Goal: Task Accomplishment & Management: Manage account settings

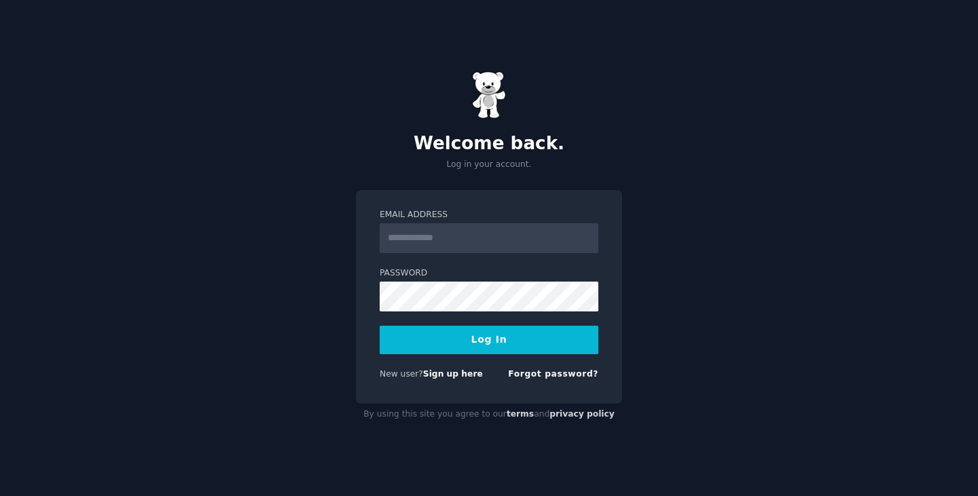
click at [498, 236] on input "Email Address" at bounding box center [489, 238] width 219 height 30
type input "**********"
click at [380, 326] on button "Log In" at bounding box center [489, 340] width 219 height 29
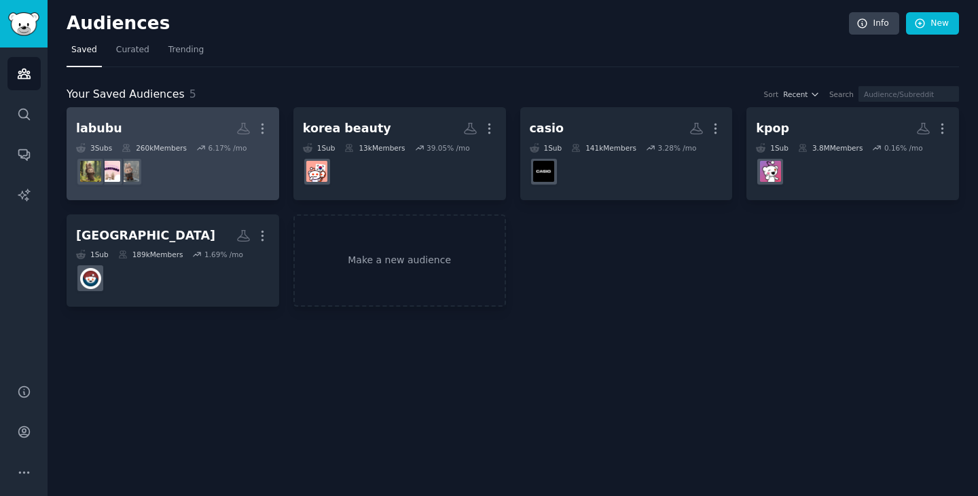
click at [225, 162] on dd at bounding box center [173, 172] width 194 height 38
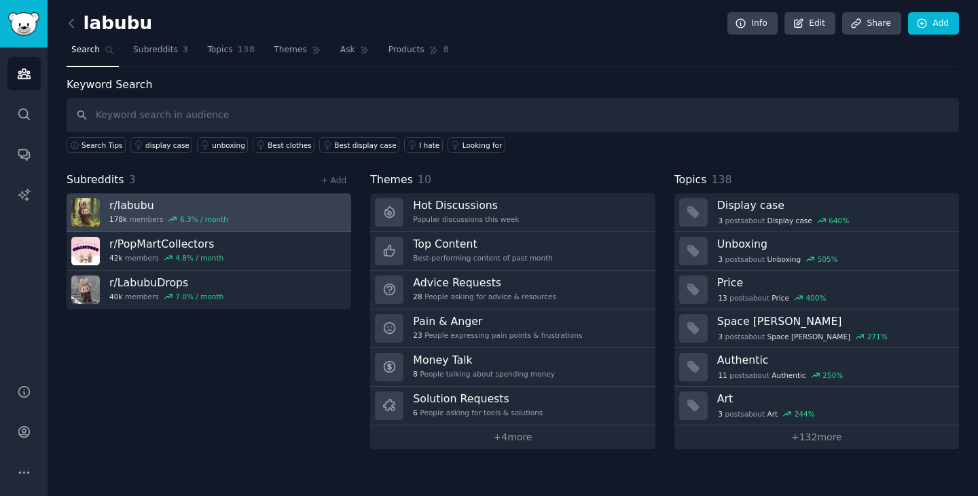
click at [277, 215] on link "r/ labubu 178k members 6.3 % / month" at bounding box center [209, 213] width 284 height 39
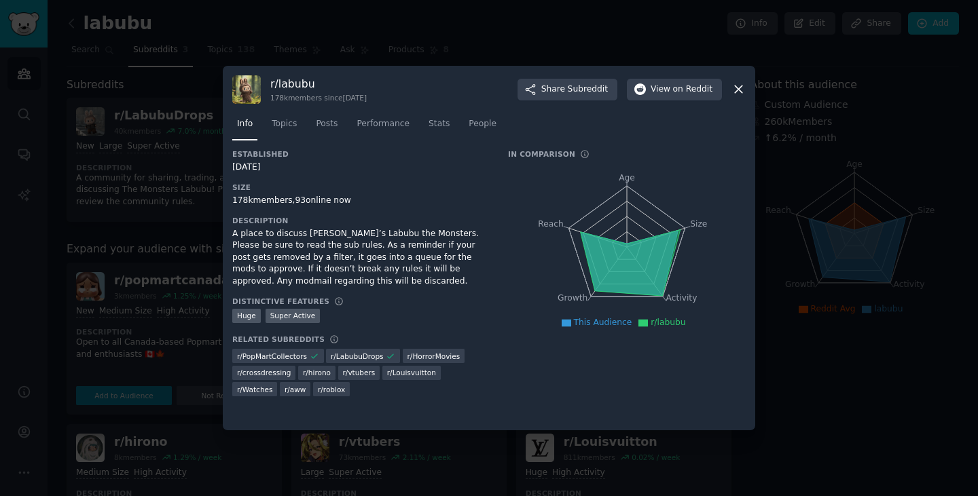
click at [736, 86] on icon at bounding box center [738, 89] width 14 height 14
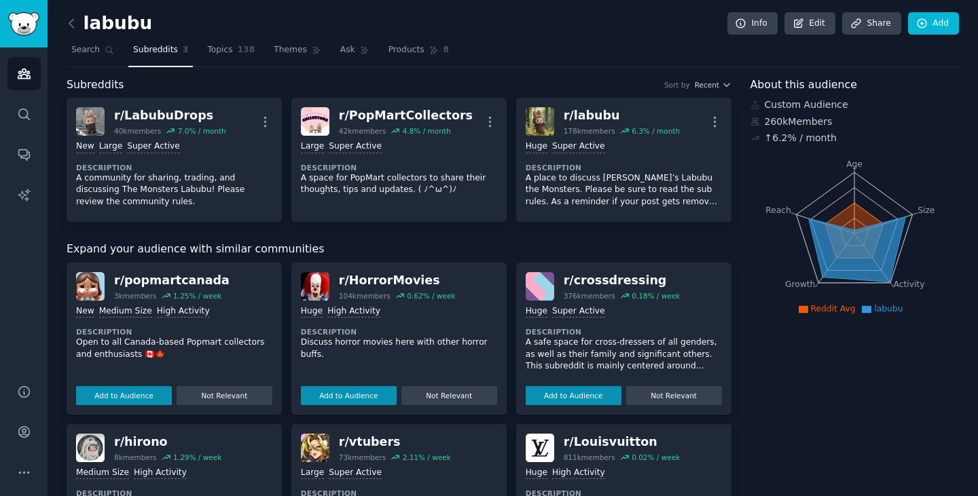
drag, startPoint x: 395, startPoint y: 87, endPoint x: 352, endPoint y: 76, distance: 44.8
click at [352, 76] on div "labubu Info Edit Share Add Search Subreddits 3 Topics 138 Themes Ask Products 8…" at bounding box center [513, 459] width 892 height 881
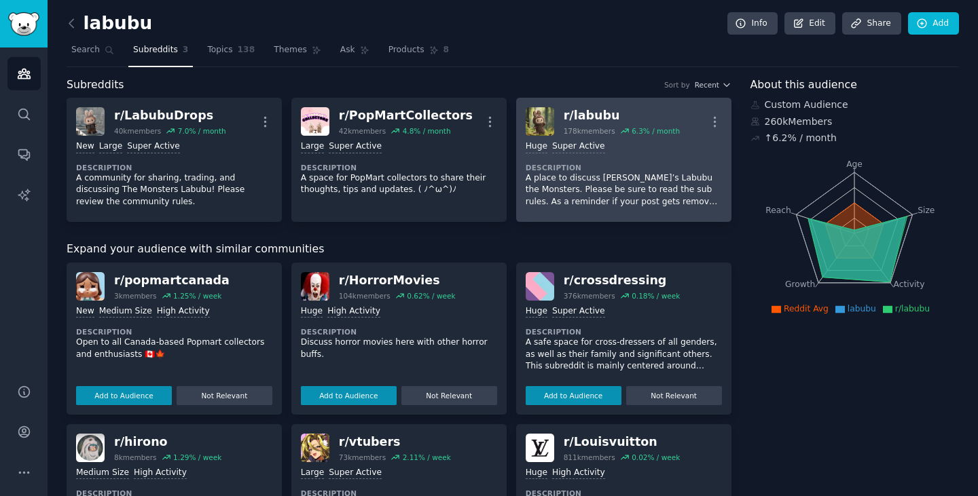
click at [583, 117] on div "r/ labubu" at bounding box center [622, 115] width 116 height 17
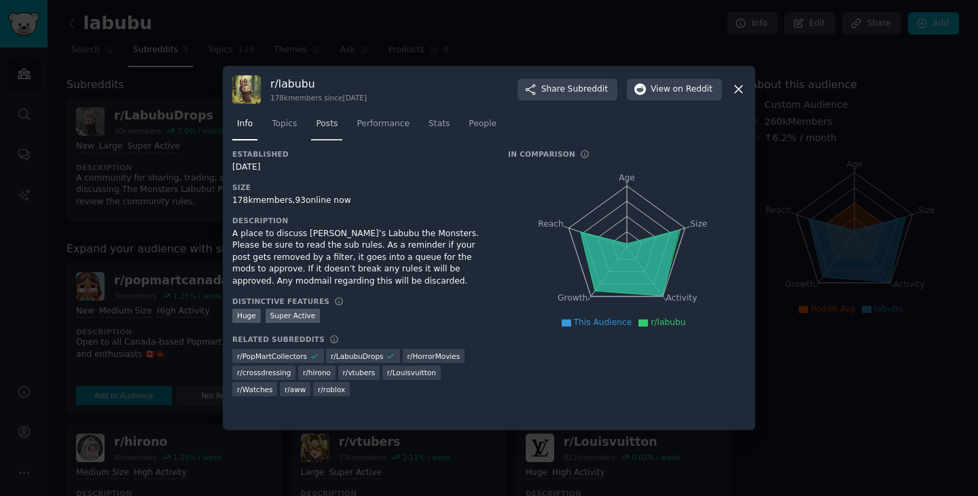
click at [311, 129] on link "Posts" at bounding box center [326, 127] width 31 height 28
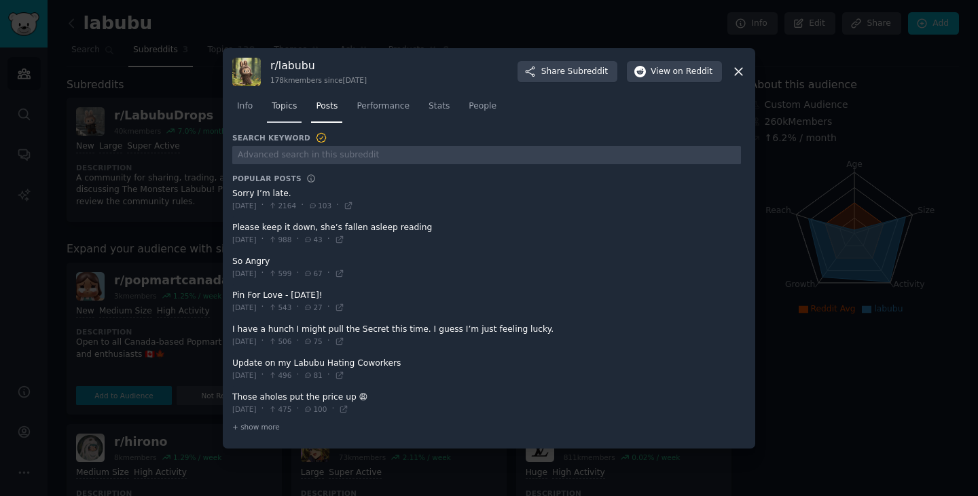
click at [289, 108] on span "Topics" at bounding box center [284, 106] width 25 height 12
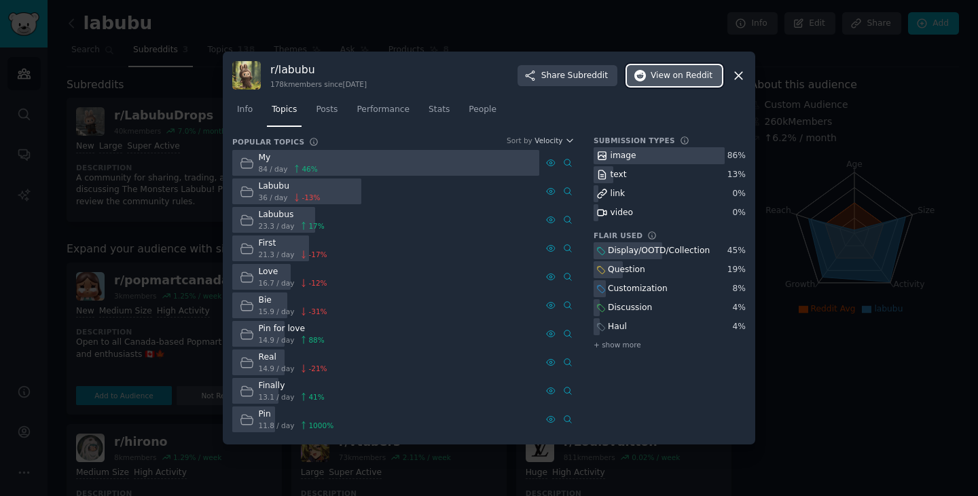
click at [681, 77] on span "on Reddit" at bounding box center [692, 76] width 39 height 12
click at [739, 71] on icon at bounding box center [738, 76] width 14 height 14
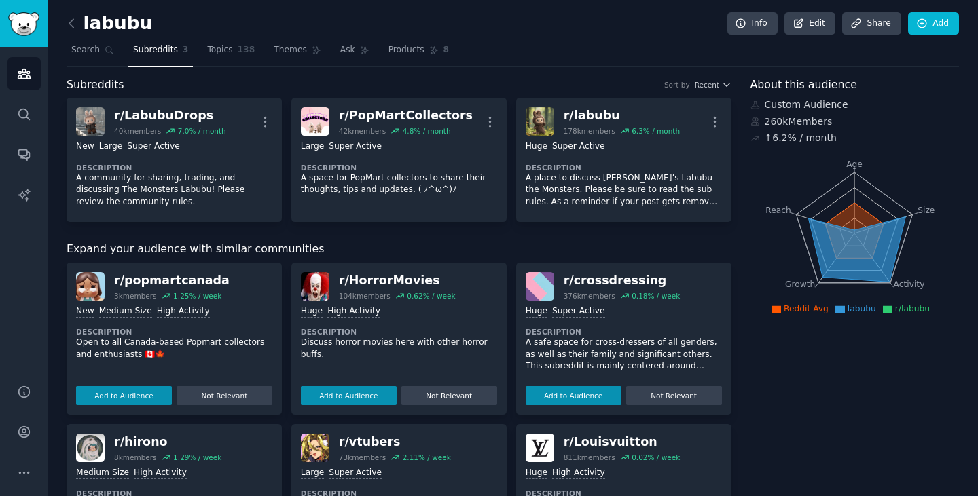
drag, startPoint x: 779, startPoint y: 401, endPoint x: 652, endPoint y: 24, distance: 397.6
click at [96, 47] on link "Search" at bounding box center [93, 53] width 52 height 28
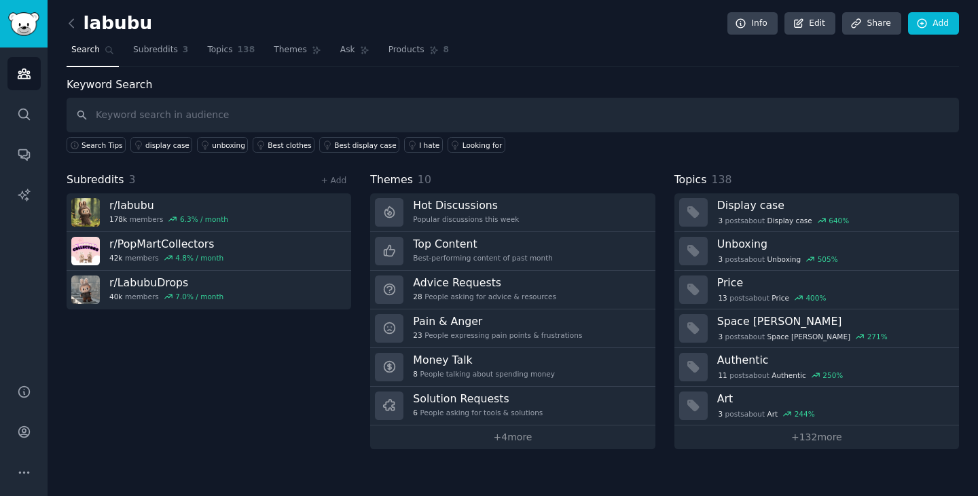
click at [180, 122] on input "text" at bounding box center [513, 115] width 892 height 35
type input "coach"
click at [24, 76] on icon "Sidebar" at bounding box center [24, 74] width 14 height 14
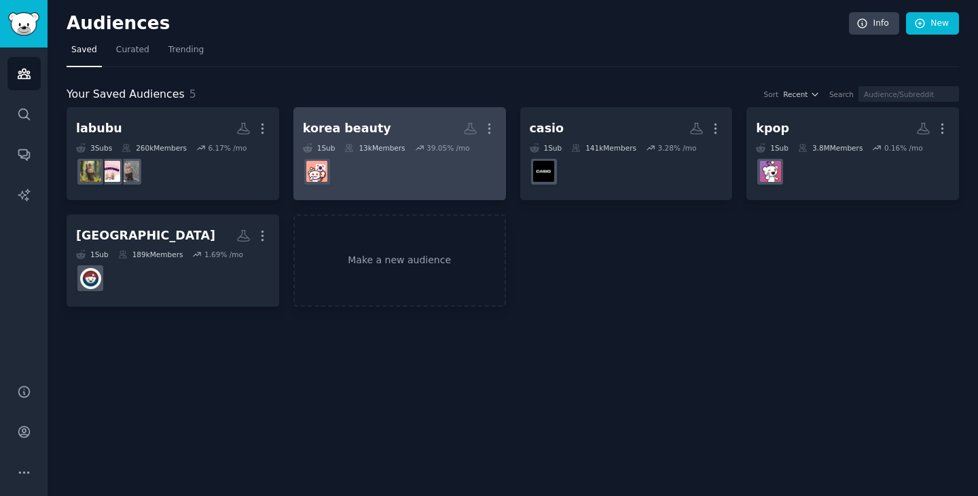
click at [449, 155] on dd at bounding box center [400, 172] width 194 height 38
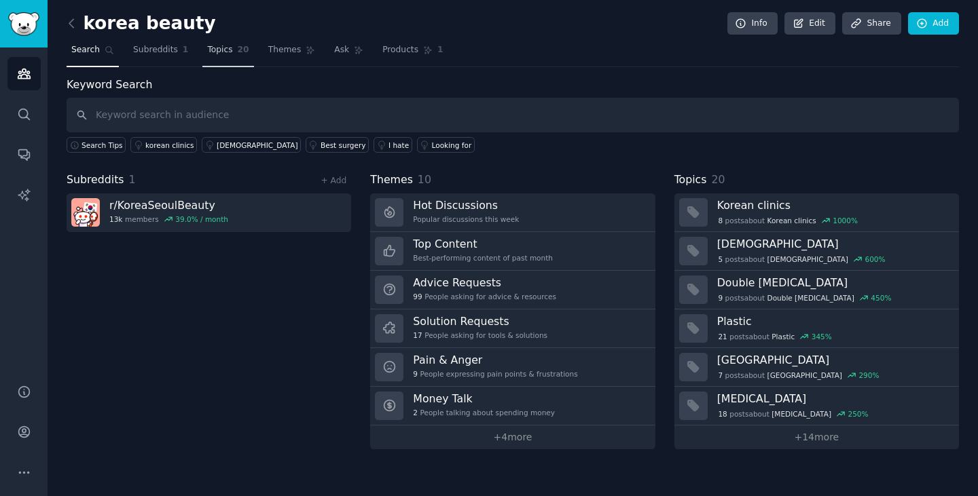
click at [221, 54] on link "Topics 20" at bounding box center [227, 53] width 51 height 28
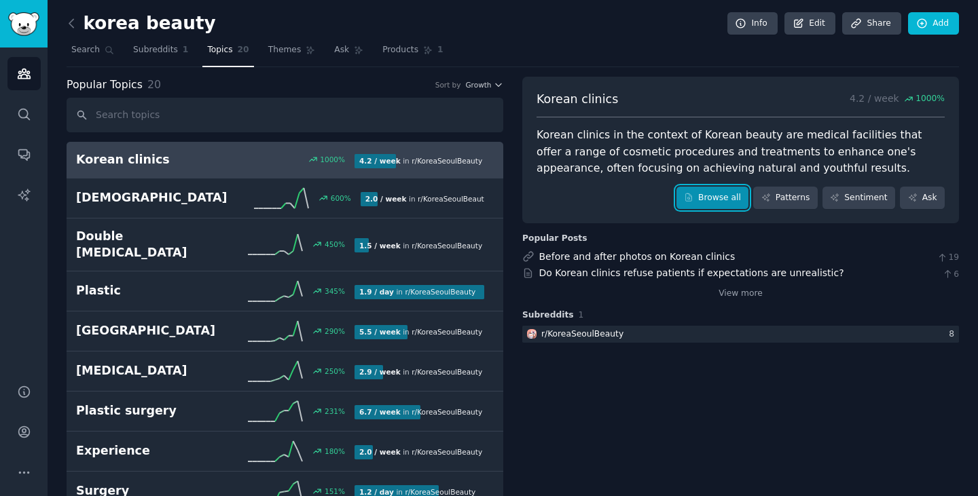
click at [728, 199] on link "Browse all" at bounding box center [712, 198] width 73 height 23
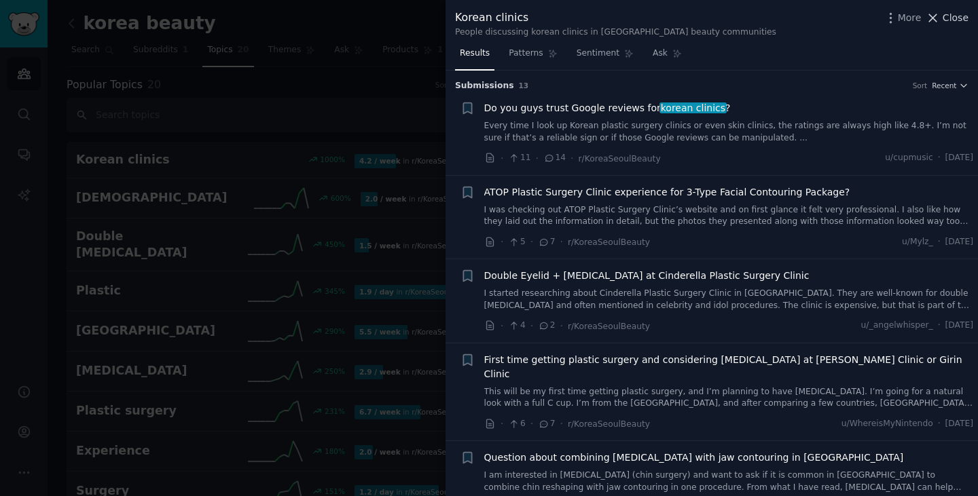
click at [955, 14] on span "Close" at bounding box center [955, 18] width 26 height 14
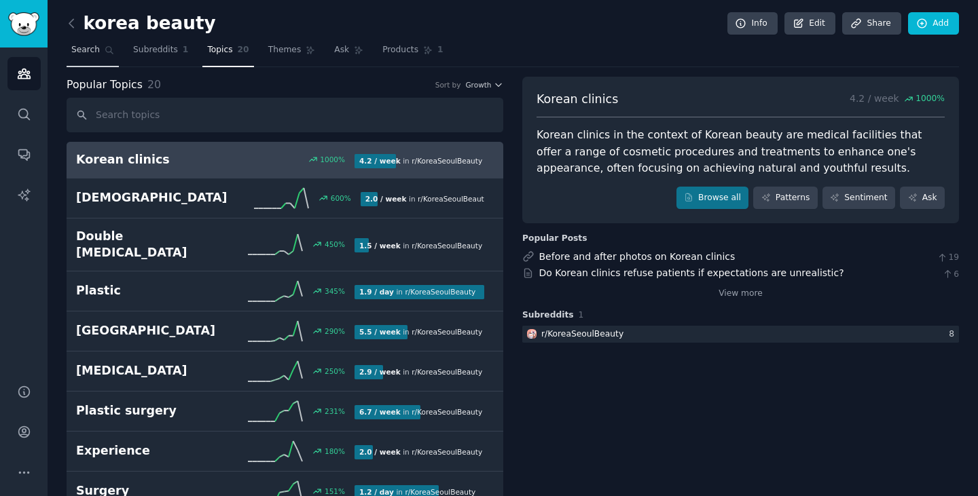
click at [84, 50] on span "Search" at bounding box center [85, 50] width 29 height 12
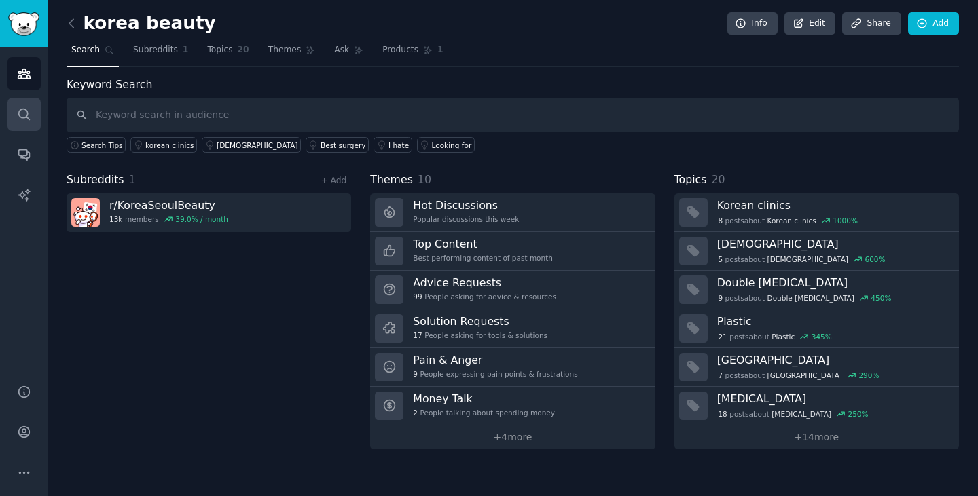
click at [14, 113] on link "Search" at bounding box center [23, 114] width 33 height 33
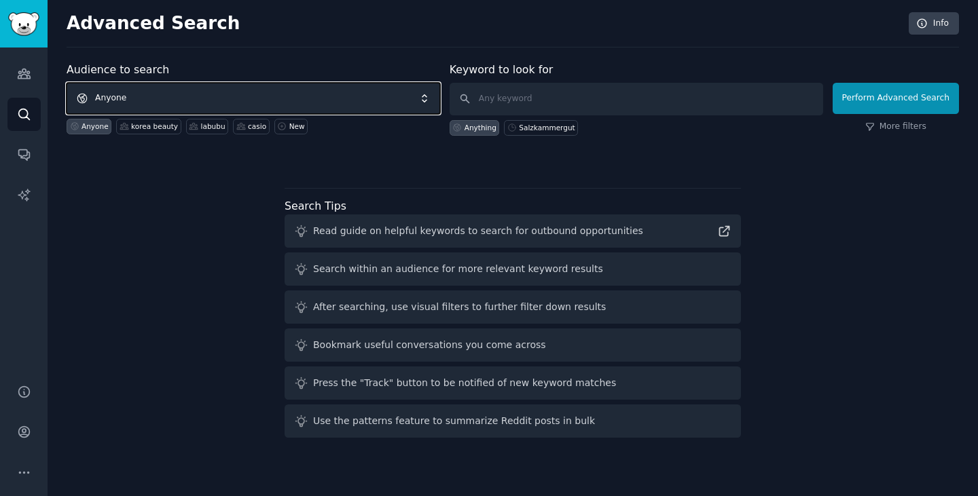
click at [289, 107] on span "Anyone" at bounding box center [253, 98] width 373 height 31
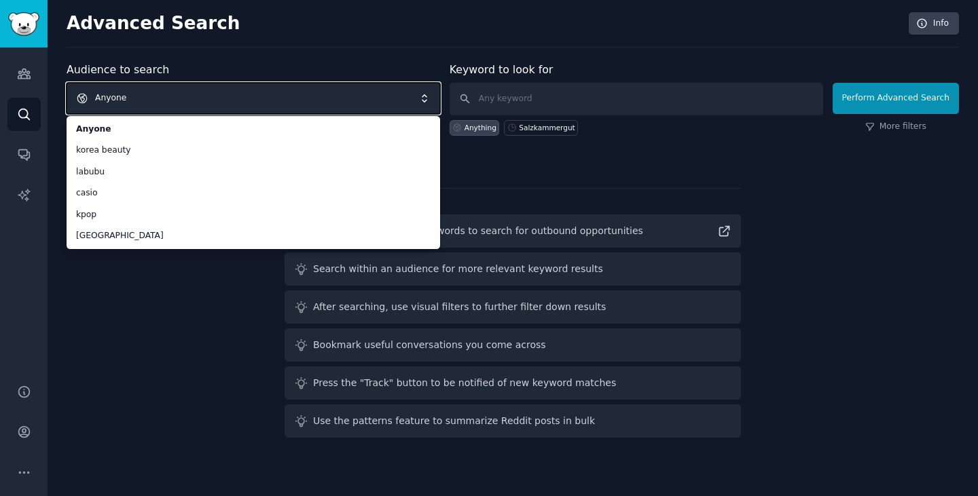
click at [300, 96] on span "Anyone" at bounding box center [253, 98] width 373 height 31
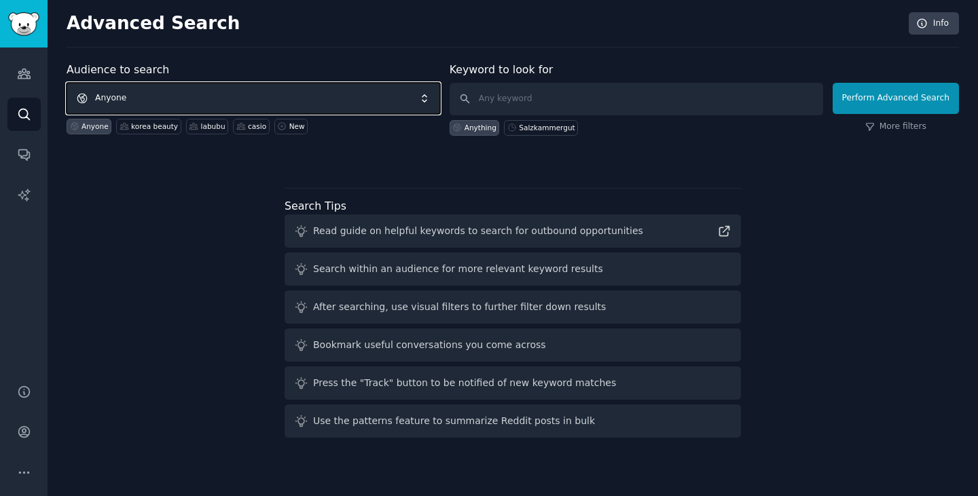
click at [330, 94] on span "Anyone" at bounding box center [253, 98] width 373 height 31
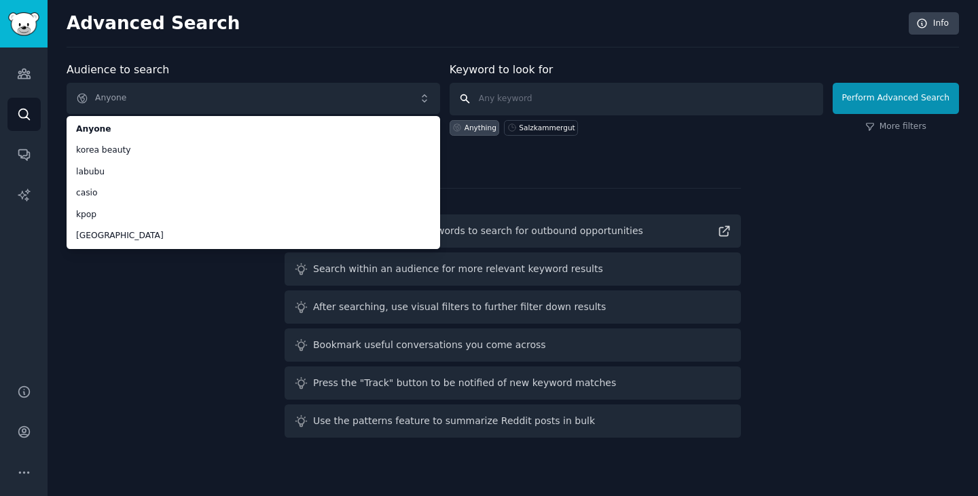
click at [568, 108] on input "text" at bounding box center [635, 99] width 373 height 33
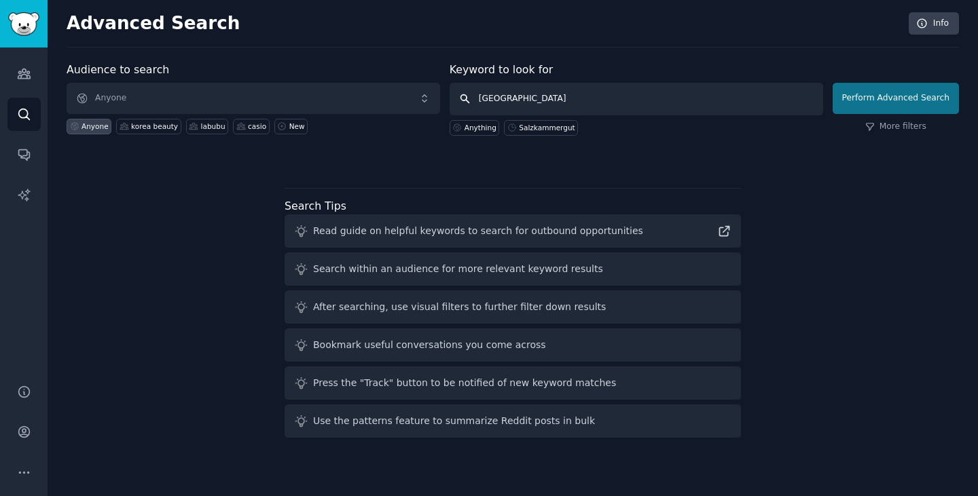
type input "[GEOGRAPHIC_DATA]"
click at [908, 101] on button "Perform Advanced Search" at bounding box center [895, 98] width 126 height 31
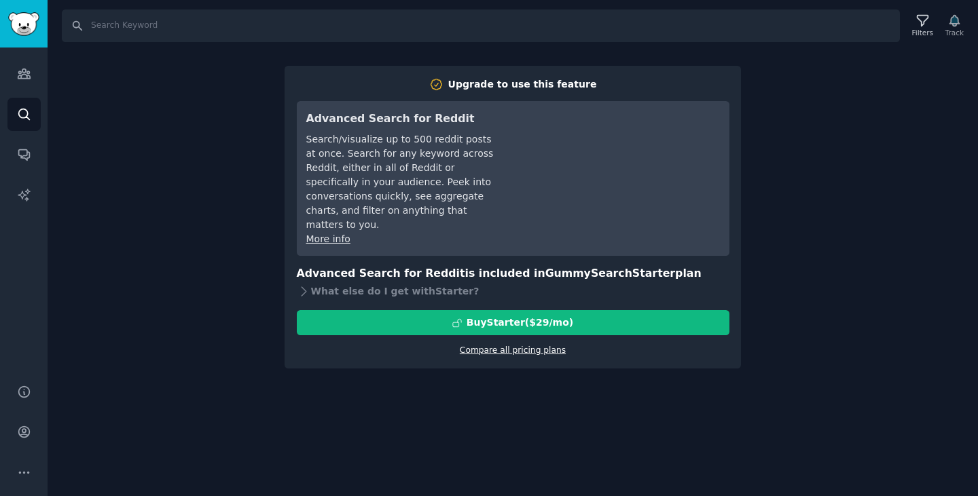
click at [532, 346] on link "Compare all pricing plans" at bounding box center [513, 351] width 106 height 10
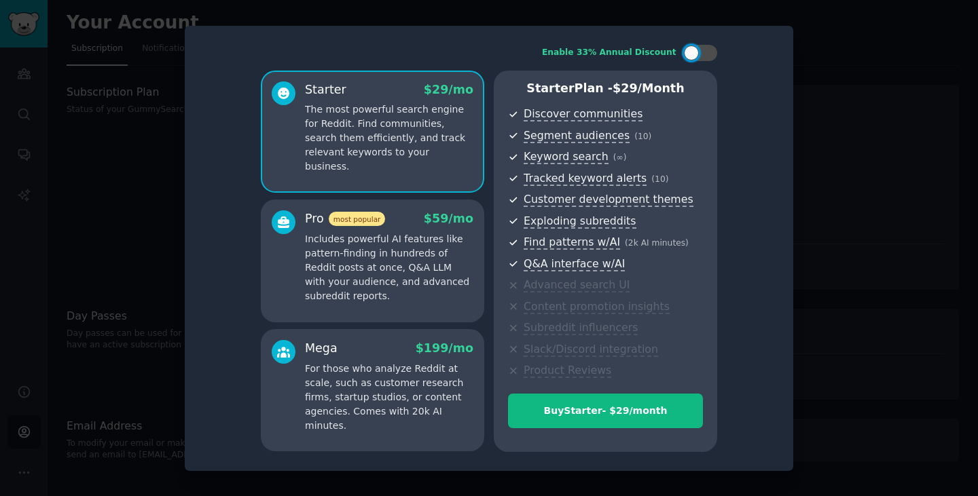
click at [840, 284] on div at bounding box center [489, 248] width 978 height 496
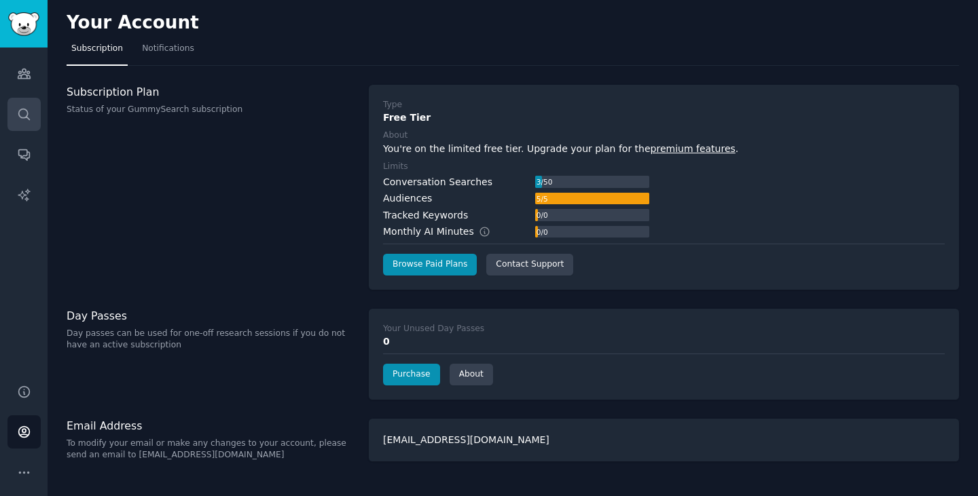
click at [26, 116] on icon "Sidebar" at bounding box center [23, 114] width 11 height 11
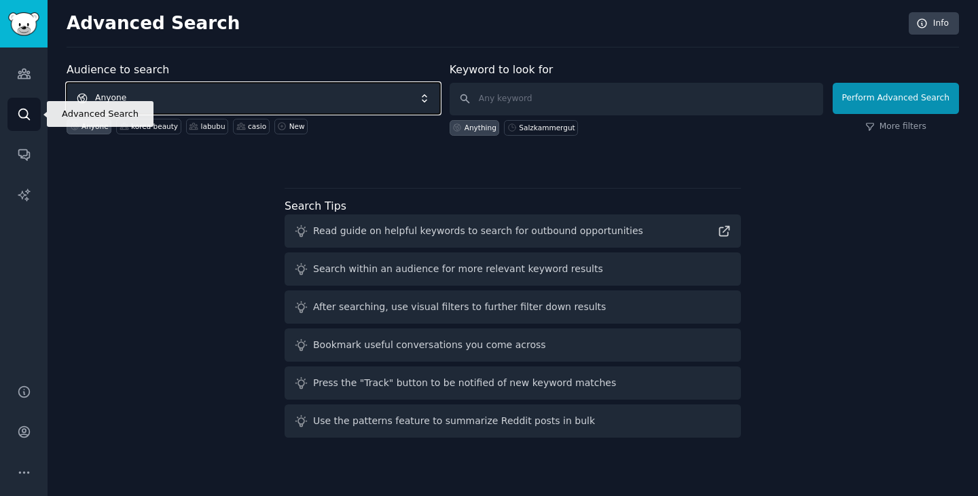
click at [205, 105] on span "Anyone" at bounding box center [253, 98] width 373 height 31
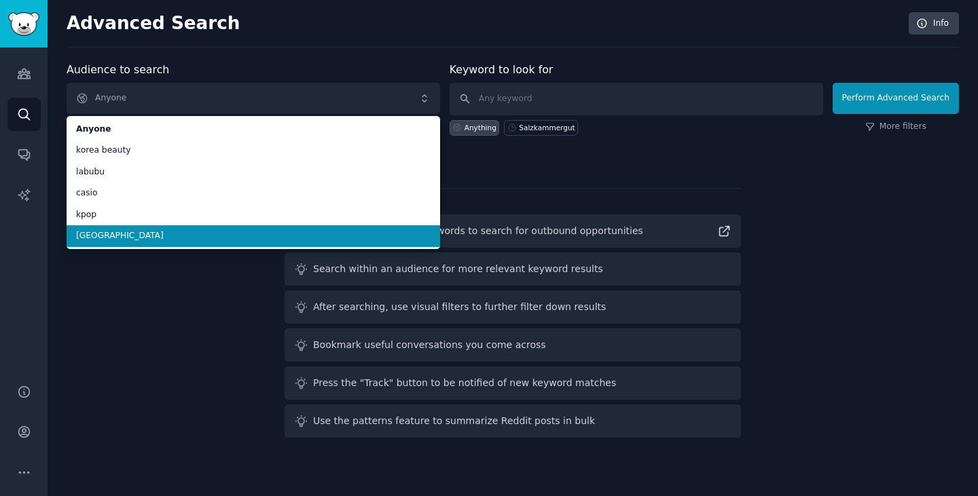
click at [150, 238] on span "[GEOGRAPHIC_DATA]" at bounding box center [253, 236] width 354 height 12
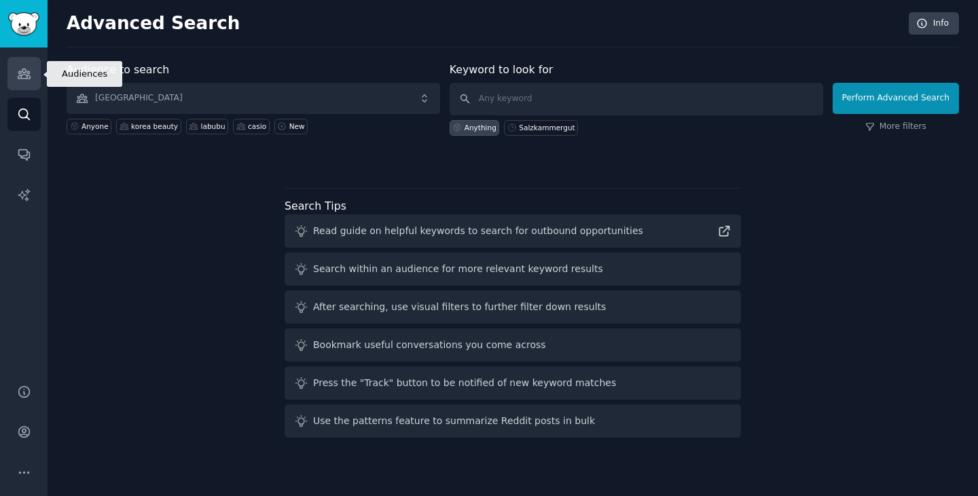
click at [31, 69] on icon "Sidebar" at bounding box center [24, 74] width 14 height 14
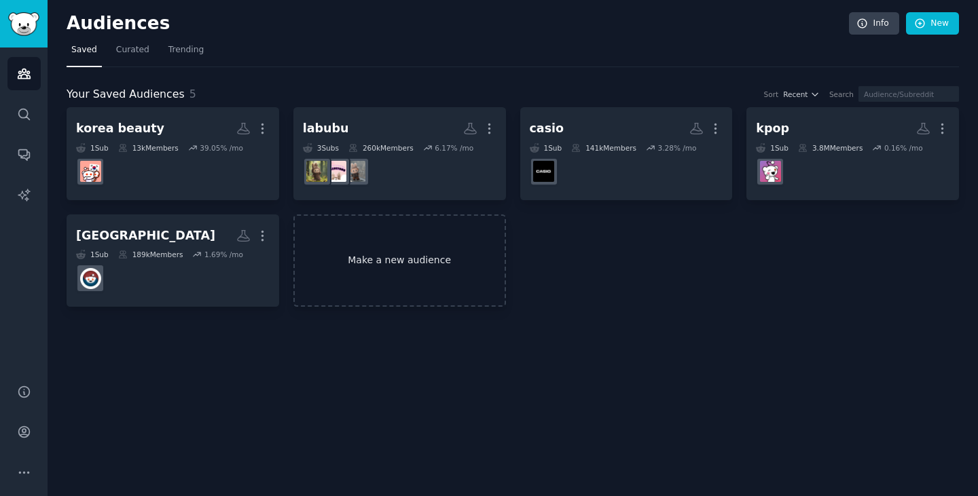
click at [392, 268] on link "Make a new audience" at bounding box center [399, 261] width 213 height 93
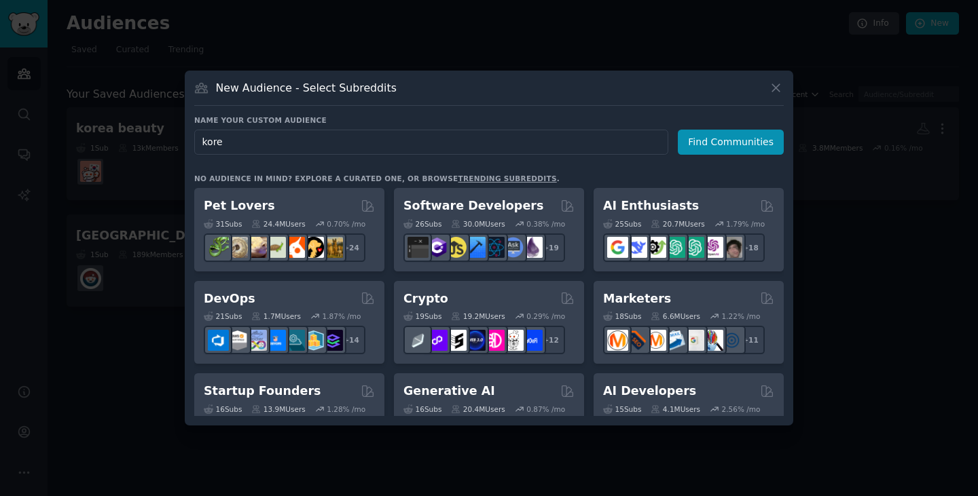
type input "[GEOGRAPHIC_DATA]"
click button "Find Communities" at bounding box center [731, 142] width 106 height 25
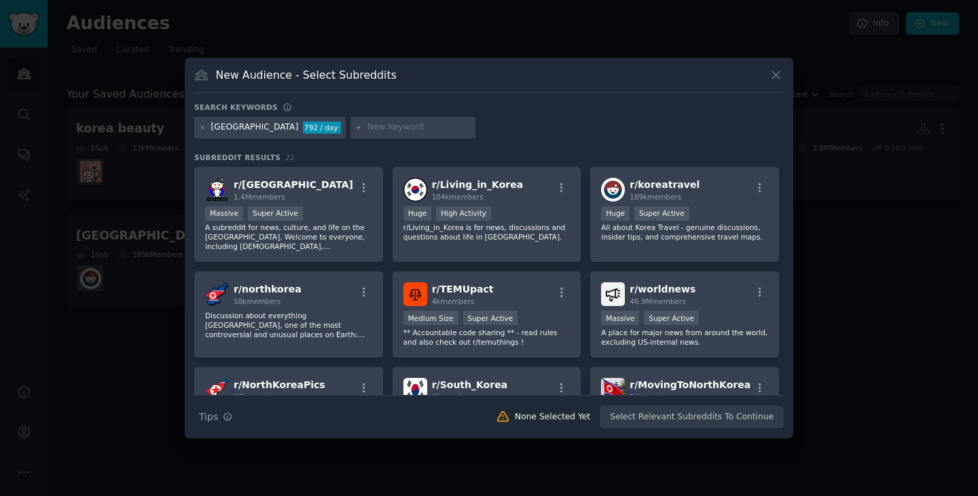
drag, startPoint x: 498, startPoint y: 139, endPoint x: 454, endPoint y: 118, distance: 48.9
click at [454, 118] on div "korea 792 / day" at bounding box center [488, 130] width 589 height 26
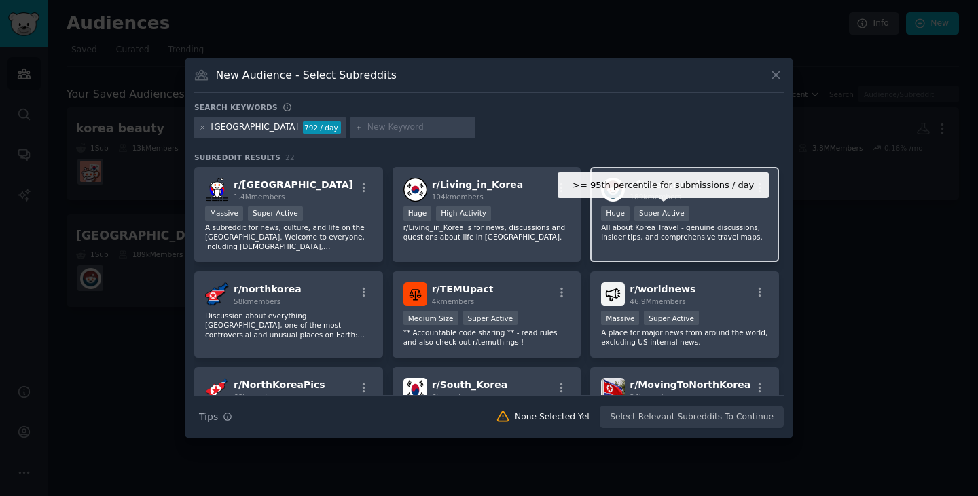
click at [669, 183] on span "r/ koreatravel" at bounding box center [664, 184] width 70 height 11
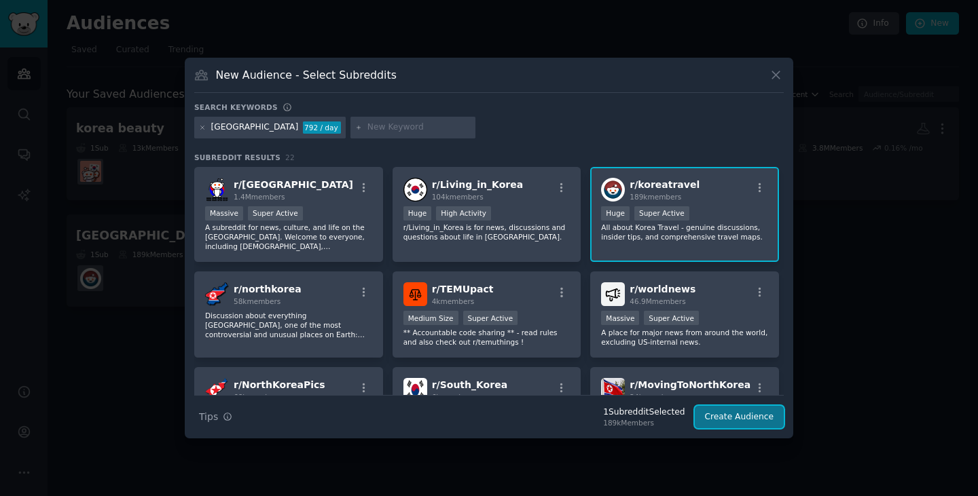
click at [748, 414] on button "Create Audience" at bounding box center [740, 417] width 90 height 23
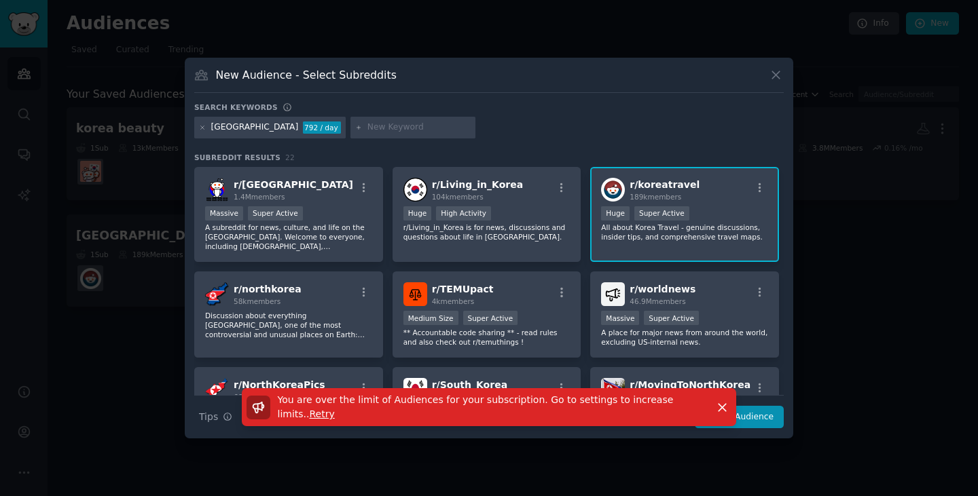
click at [335, 411] on span "Retry" at bounding box center [322, 414] width 25 height 11
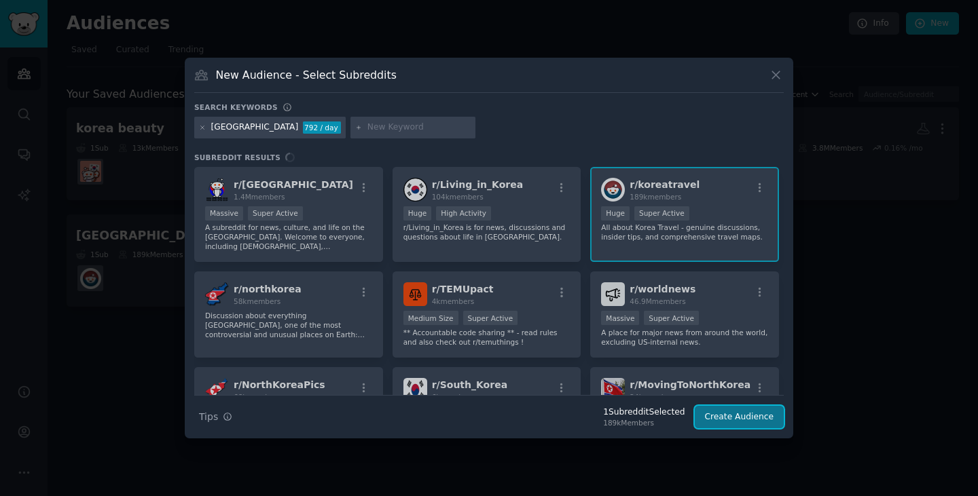
click at [735, 413] on button "Create Audience" at bounding box center [740, 417] width 90 height 23
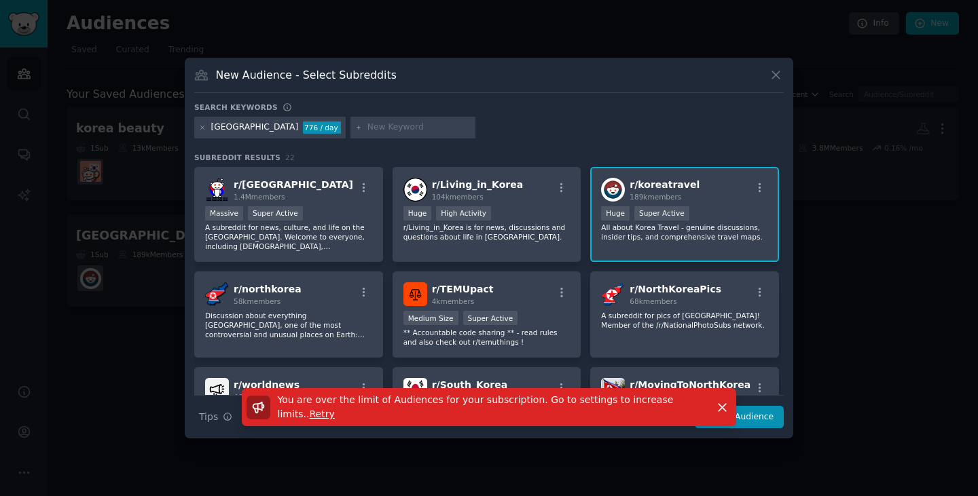
drag, startPoint x: 793, startPoint y: 73, endPoint x: 785, endPoint y: 73, distance: 8.2
click at [789, 73] on div "​ New Audience - Select Subreddits Search keywords [GEOGRAPHIC_DATA] 776 / day …" at bounding box center [489, 248] width 968 height 496
click at [781, 74] on icon at bounding box center [776, 75] width 14 height 14
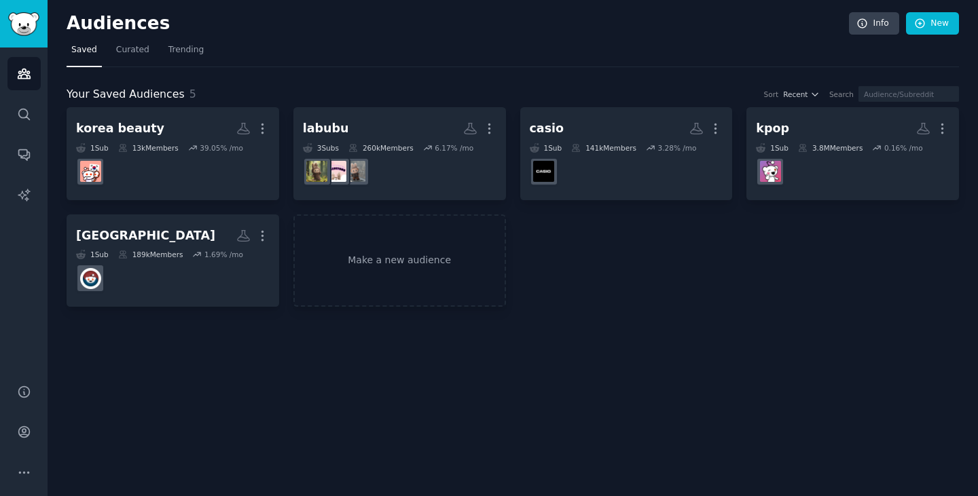
click at [820, 276] on div "korea beauty More 1 Sub 13k Members 39.05 % /mo labubu More 3 Sub s 260k Member…" at bounding box center [513, 207] width 892 height 200
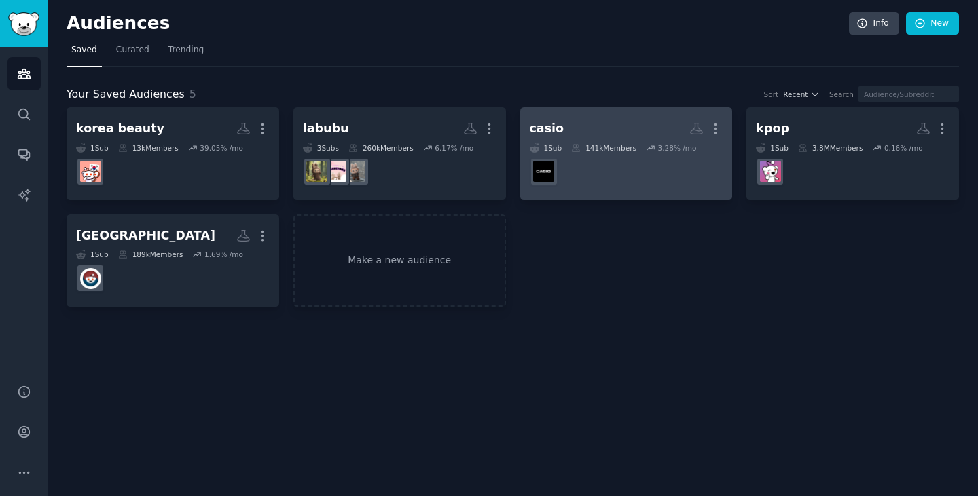
click at [626, 149] on div "141k Members" at bounding box center [603, 148] width 65 height 10
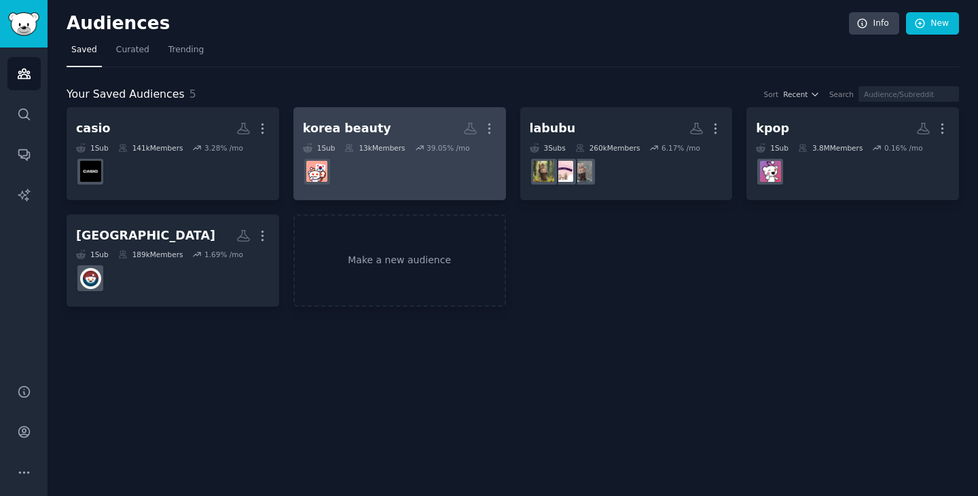
click at [416, 127] on h2 "korea beauty More" at bounding box center [400, 129] width 194 height 24
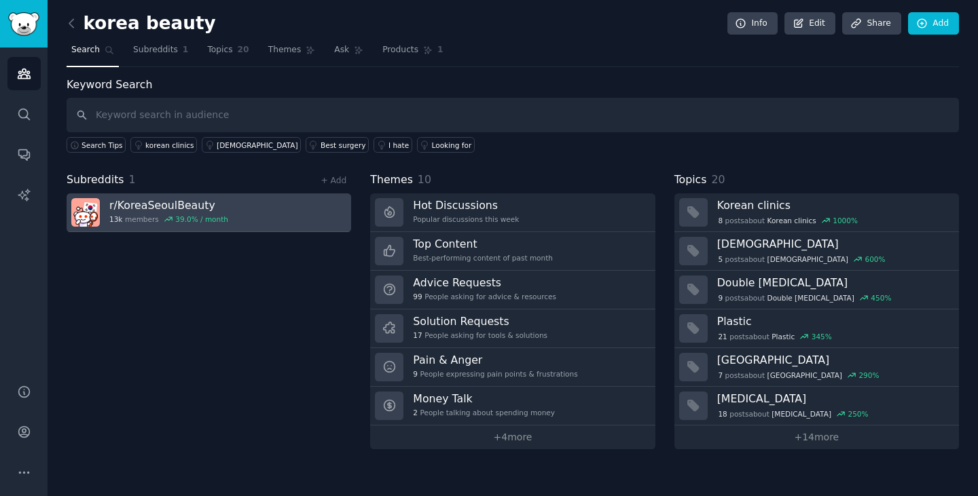
click at [238, 202] on link "r/ KoreaSeoulBeauty 13k members 39.0 % / month" at bounding box center [209, 213] width 284 height 39
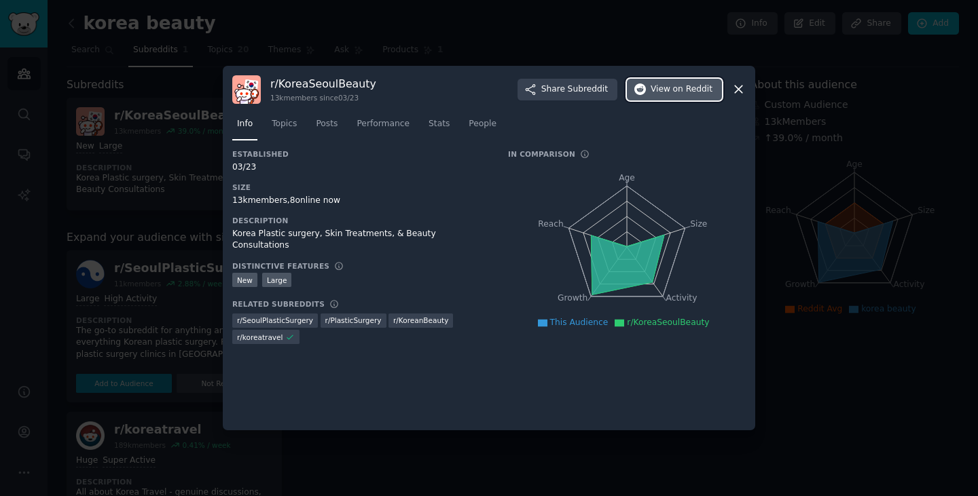
click at [708, 90] on span "on Reddit" at bounding box center [692, 90] width 39 height 12
